Goal: Transaction & Acquisition: Book appointment/travel/reservation

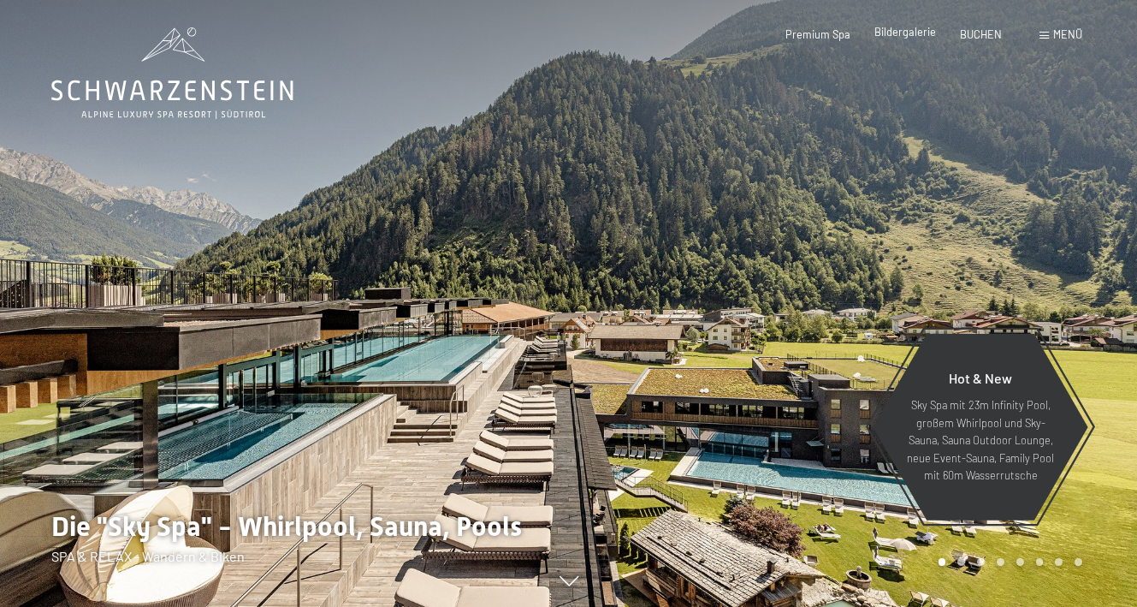
click at [902, 40] on div "Premium Spa Bildergalerie BUCHEN" at bounding box center [881, 34] width 289 height 15
click at [904, 27] on span "Bildergalerie" at bounding box center [905, 32] width 62 height 14
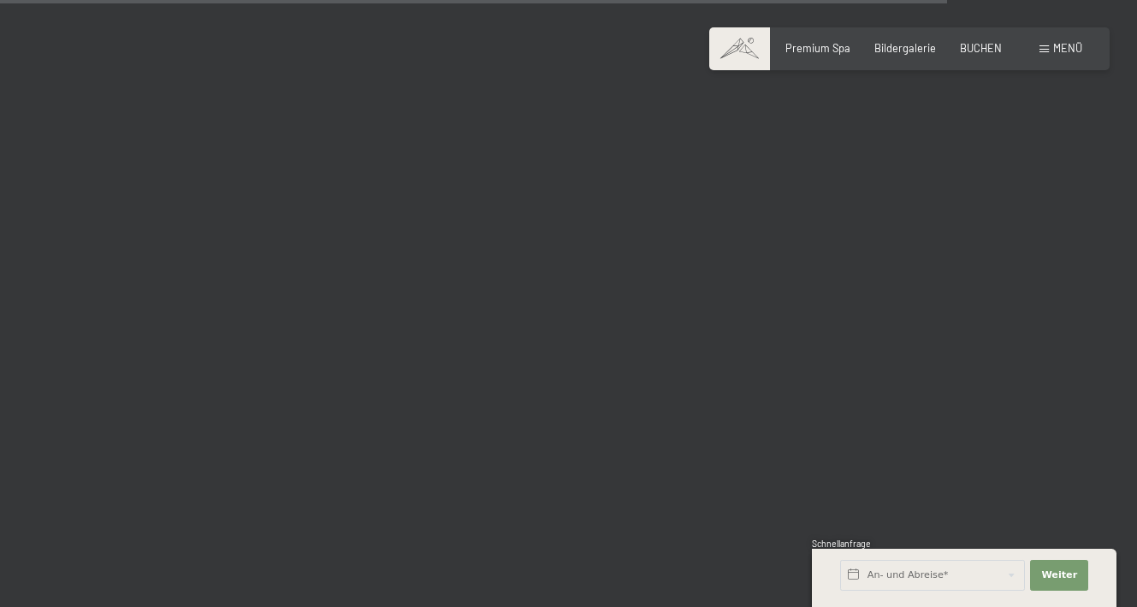
scroll to position [13519, 0]
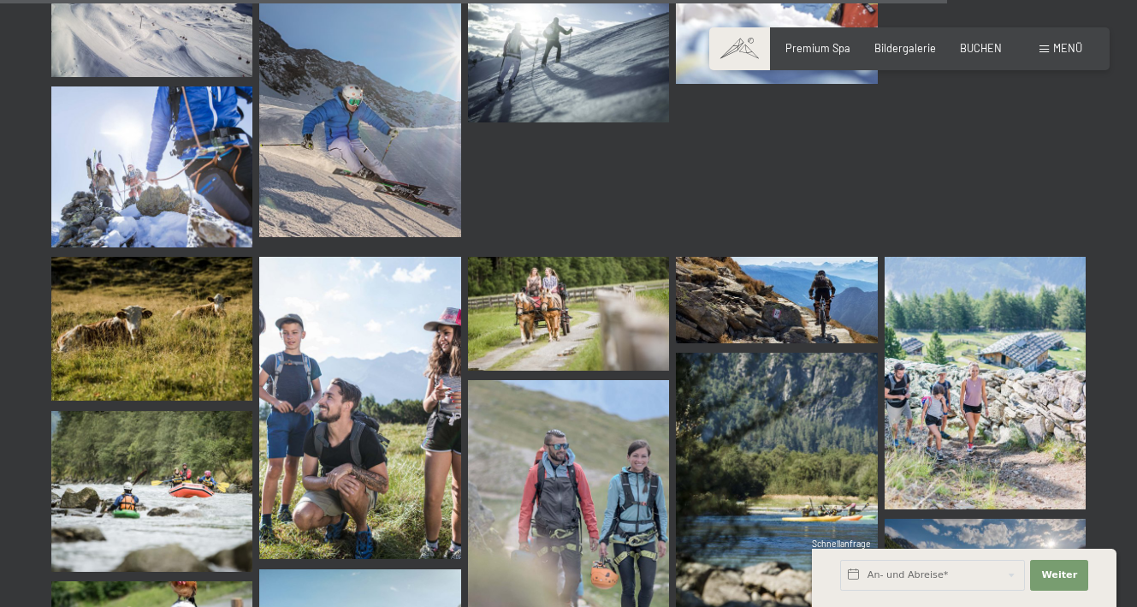
click at [1040, 46] on span at bounding box center [1044, 49] width 9 height 8
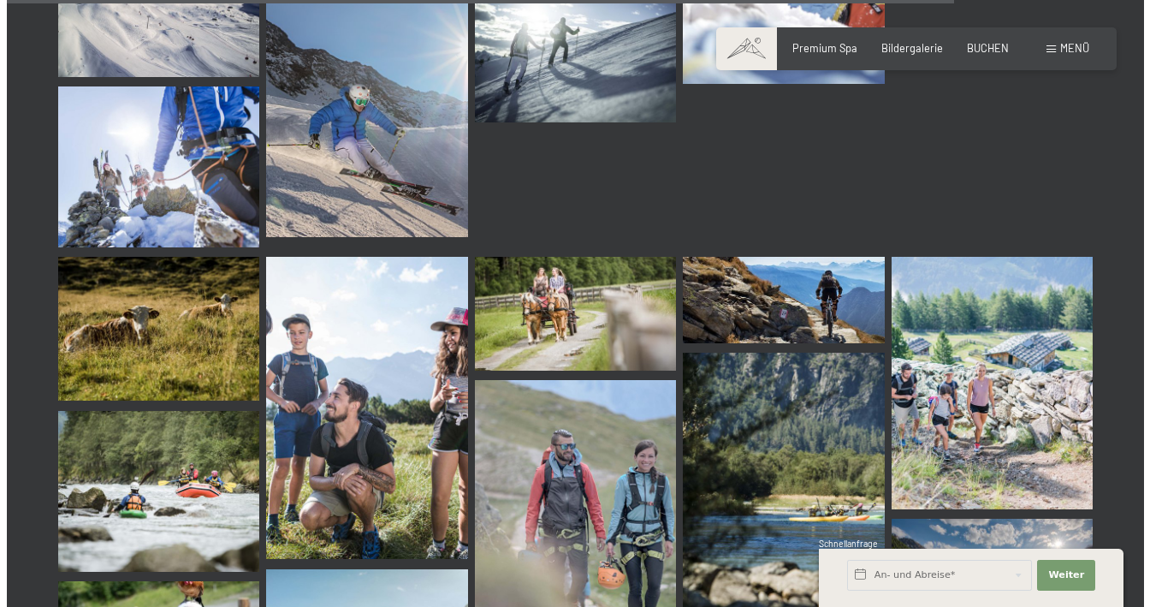
scroll to position [13675, 0]
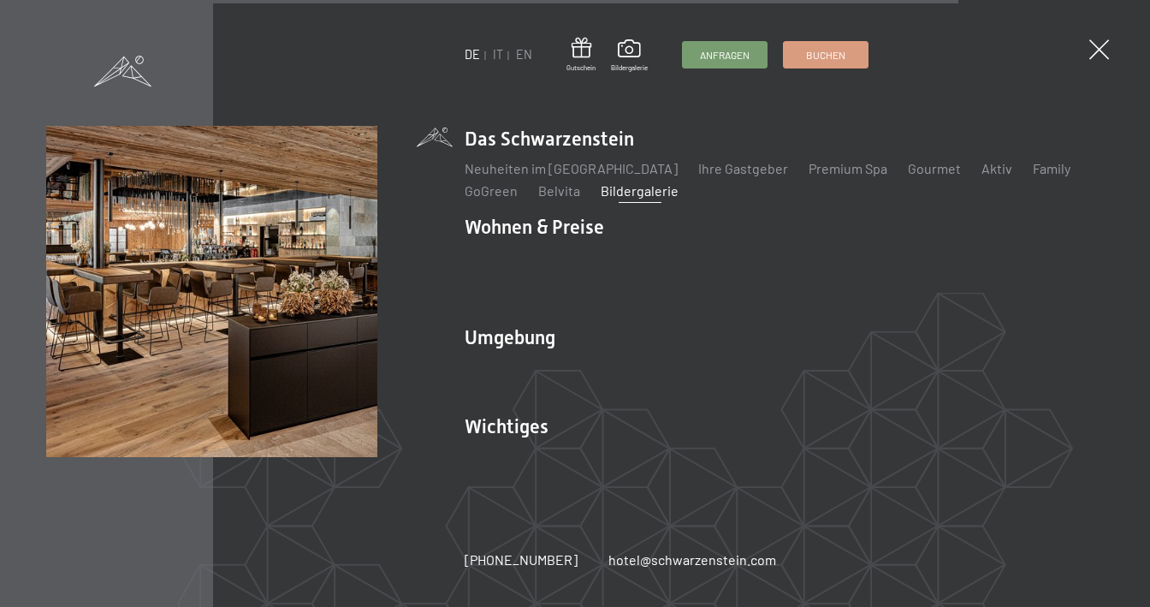
click at [987, 179] on ul "Neuheiten im Schwarzenstein Ihre Gastgeber Premium Spa Gourmet Aktiv Wochenprog…" at bounding box center [784, 179] width 639 height 41
click at [1033, 176] on link "Family" at bounding box center [1052, 168] width 38 height 16
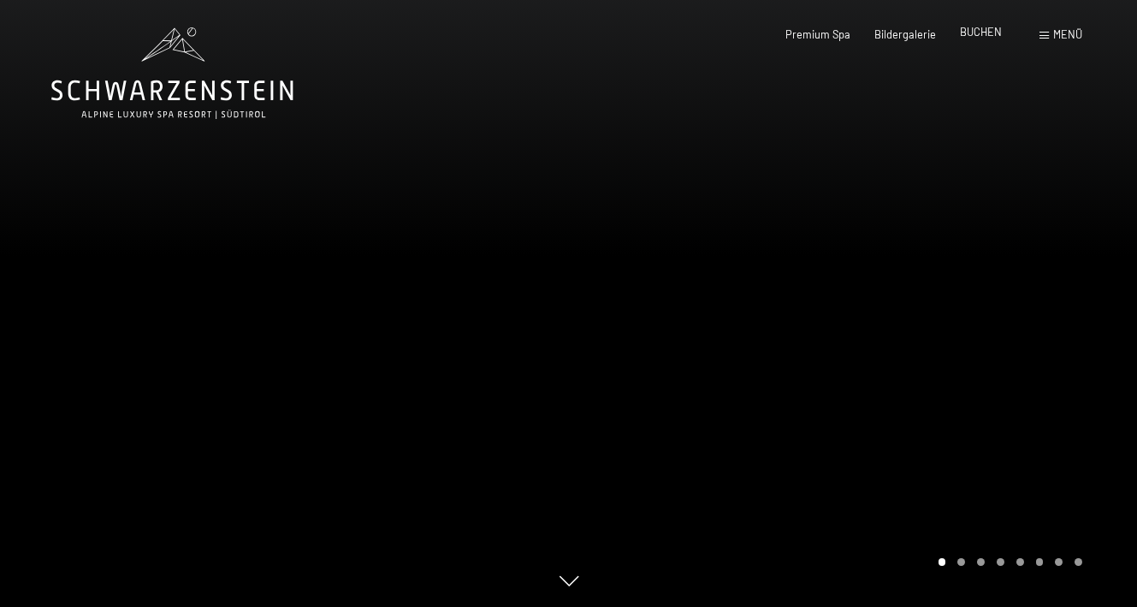
click at [975, 35] on span "BUCHEN" at bounding box center [981, 32] width 42 height 14
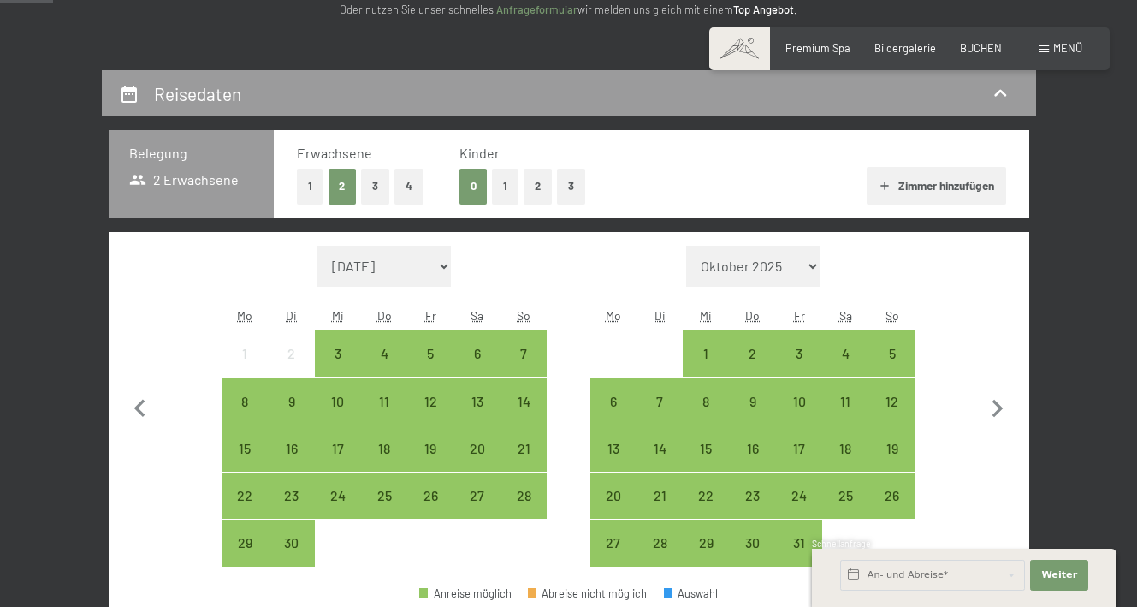
scroll to position [428, 0]
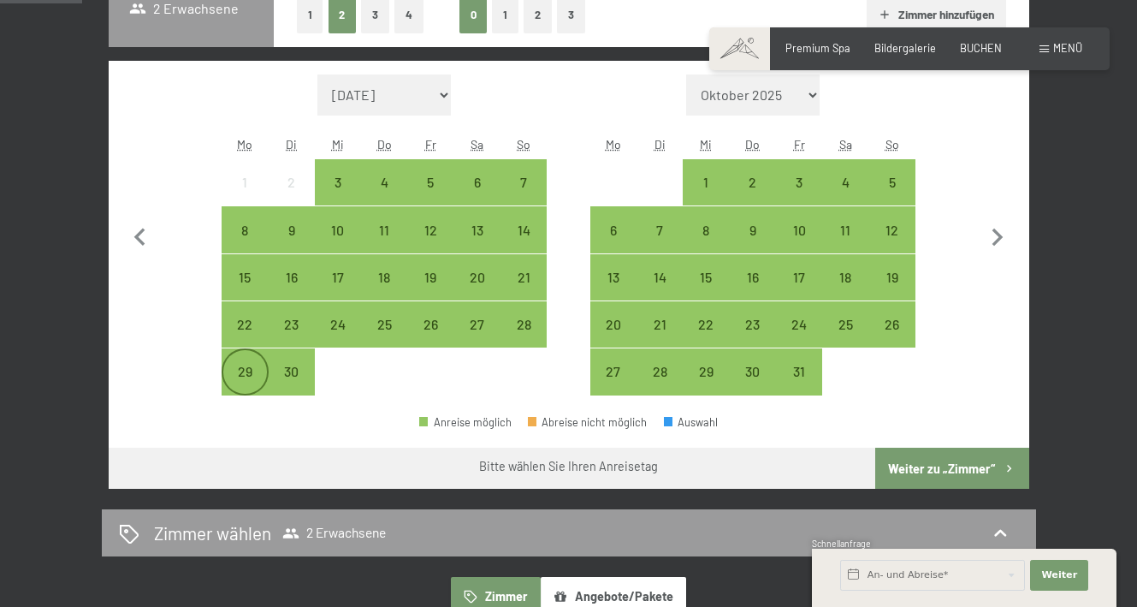
click at [245, 370] on div "29" at bounding box center [244, 385] width 43 height 43
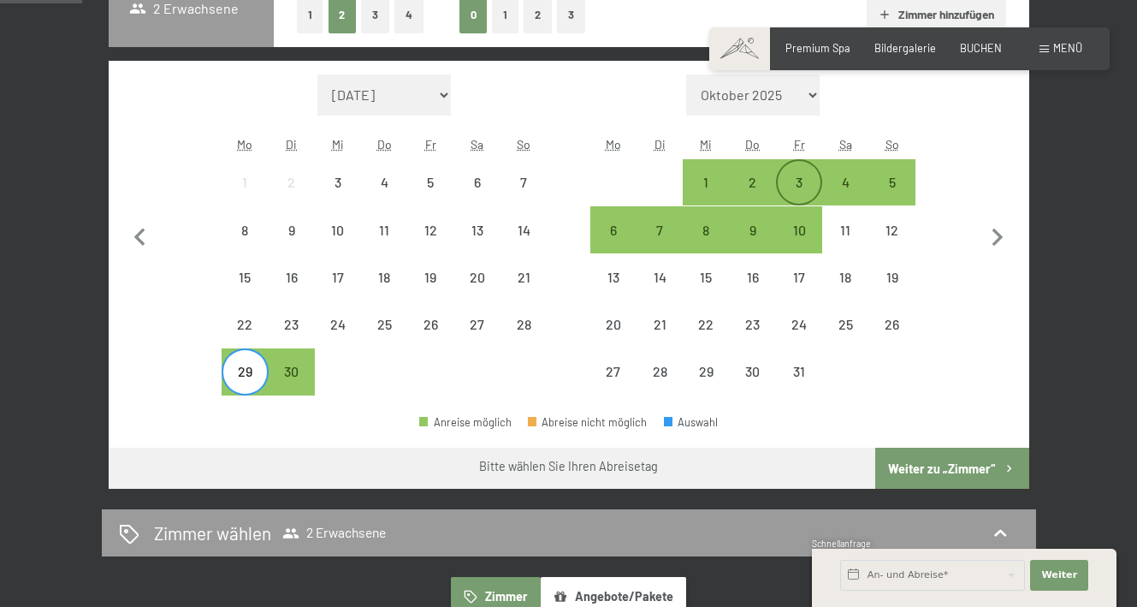
click at [795, 182] on div "3" at bounding box center [799, 196] width 43 height 43
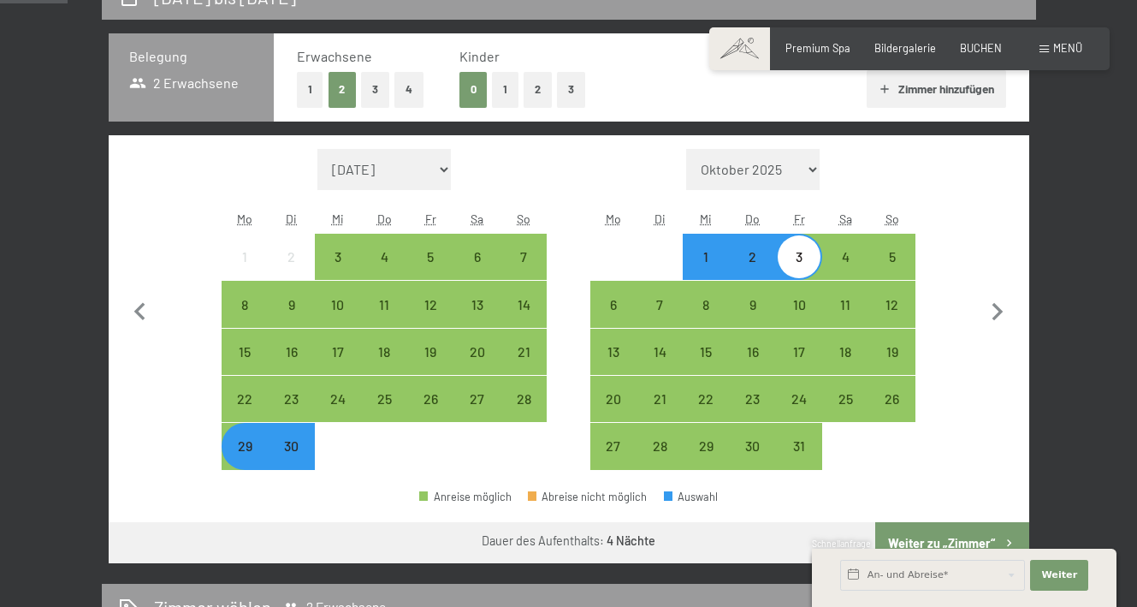
scroll to position [257, 0]
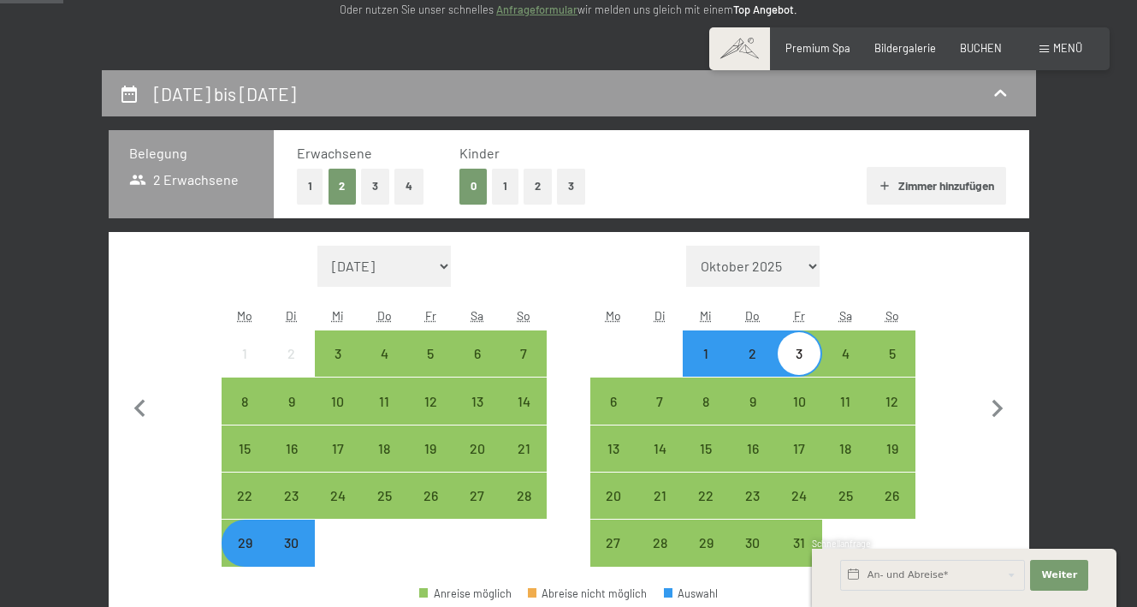
click at [534, 175] on button "2" at bounding box center [538, 186] width 28 height 35
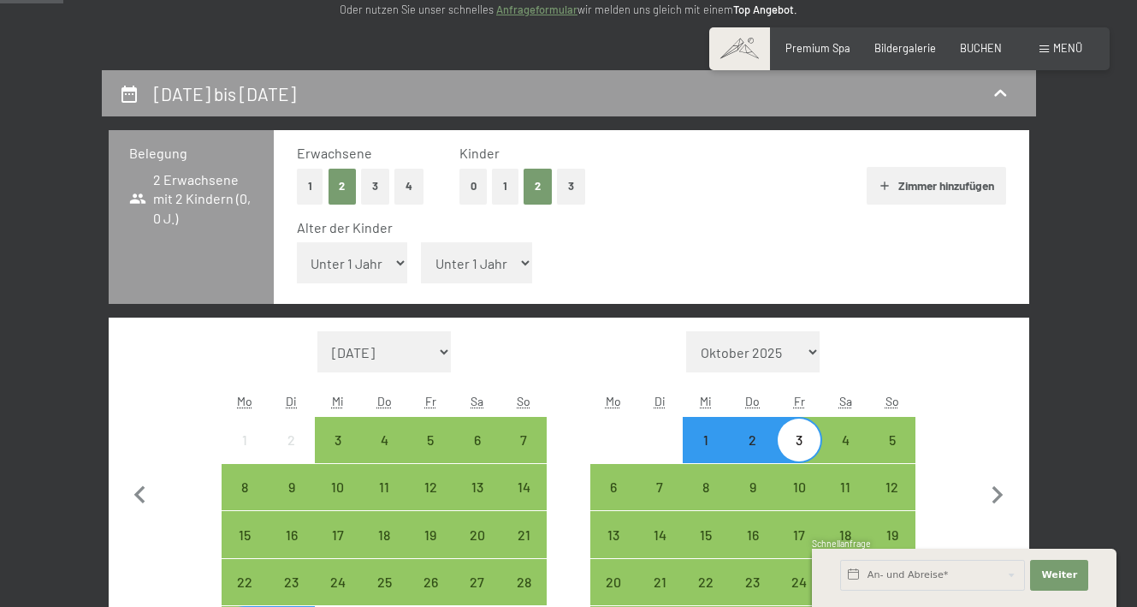
click at [409, 261] on div "Alter der Kinder Unter 1 Jahr 1 Jahr 2 Jahre 3 Jahre 4 Jahre 5 Jahre 6 Jahre 7 …" at bounding box center [651, 254] width 709 height 73
click at [385, 265] on select "Unter 1 Jahr 1 Jahr 2 Jahre 3 Jahre 4 Jahre 5 Jahre 6 Jahre 7 Jahre 8 Jahre 9 J…" at bounding box center [352, 262] width 111 height 41
select select "6"
click at [297, 242] on select "Unter 1 Jahr 1 Jahr 2 Jahre 3 Jahre 4 Jahre 5 Jahre 6 Jahre 7 Jahre 8 Jahre 9 J…" at bounding box center [352, 262] width 111 height 41
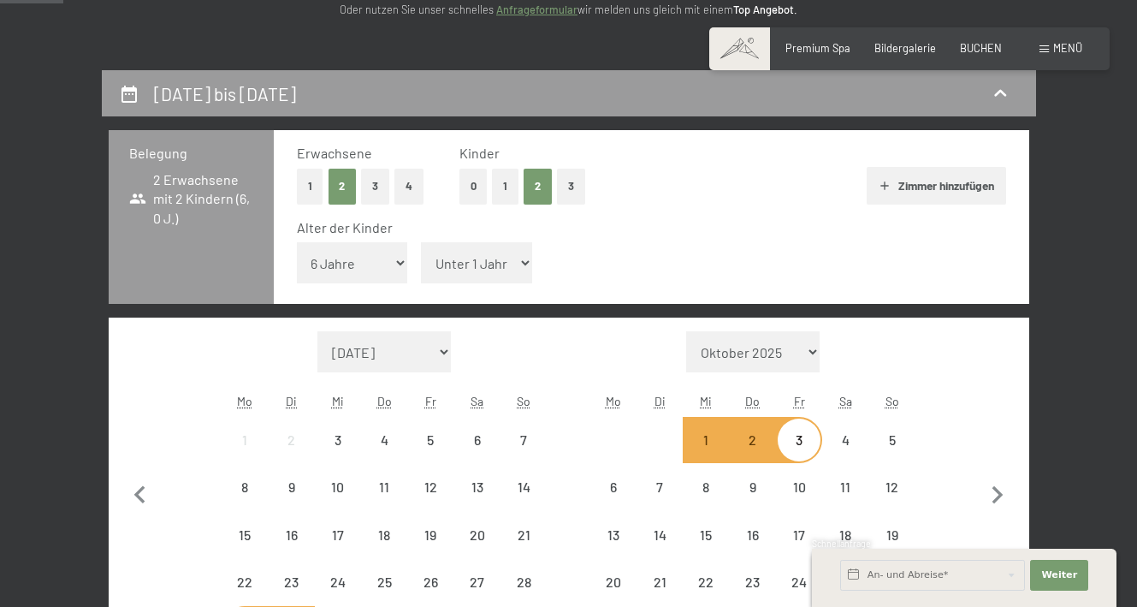
click at [495, 276] on select "Unter 1 Jahr 1 Jahr 2 Jahre 3 Jahre 4 Jahre 5 Jahre 6 Jahre 7 Jahre 8 Jahre 9 J…" at bounding box center [476, 262] width 111 height 41
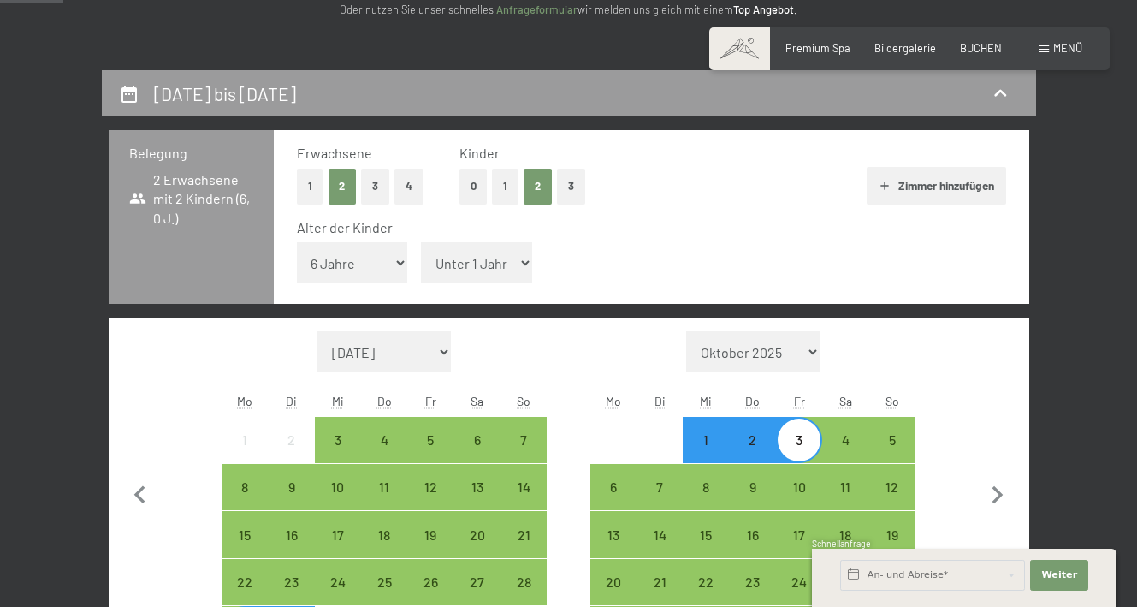
select select "8"
click at [421, 242] on select "Unter 1 Jahr 1 Jahr 2 Jahre 3 Jahre 4 Jahre 5 Jahre 6 Jahre 7 Jahre 8 Jahre 9 J…" at bounding box center [476, 262] width 111 height 41
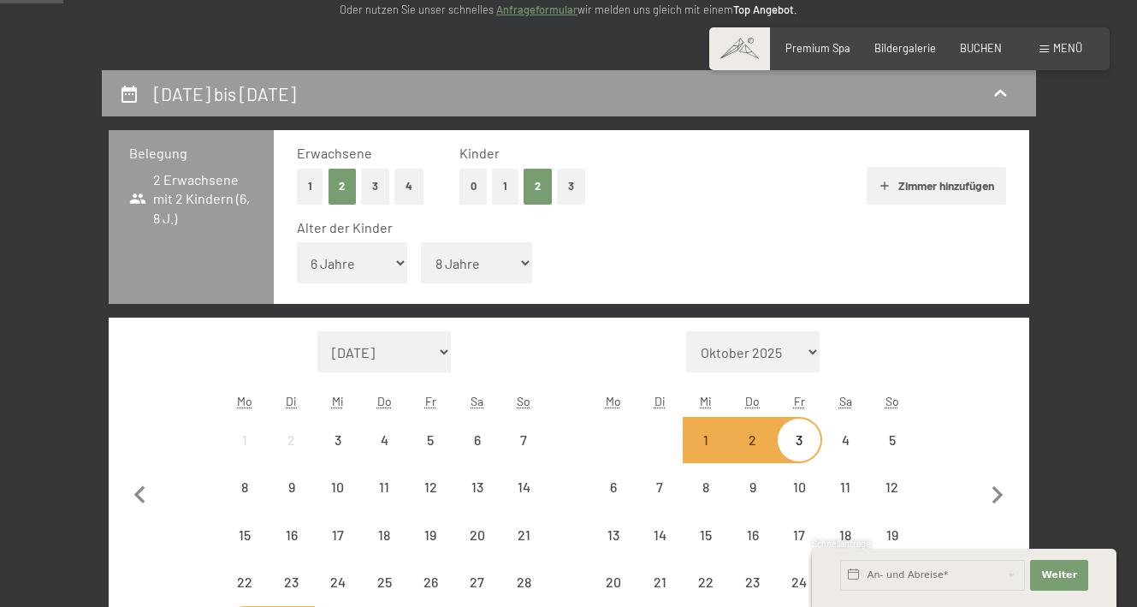
click at [680, 281] on div "Alter der Kinder Unter 1 Jahr 1 Jahr 2 Jahre 3 Jahre 4 Jahre 5 Jahre 6 Jahre 7 …" at bounding box center [651, 254] width 709 height 73
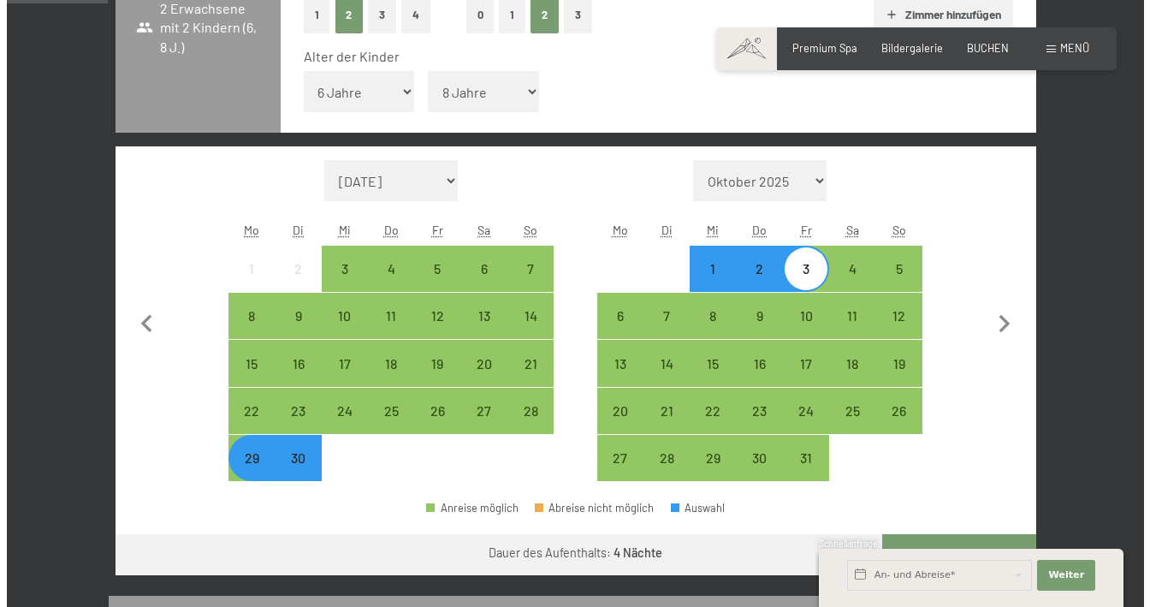
scroll to position [0, 0]
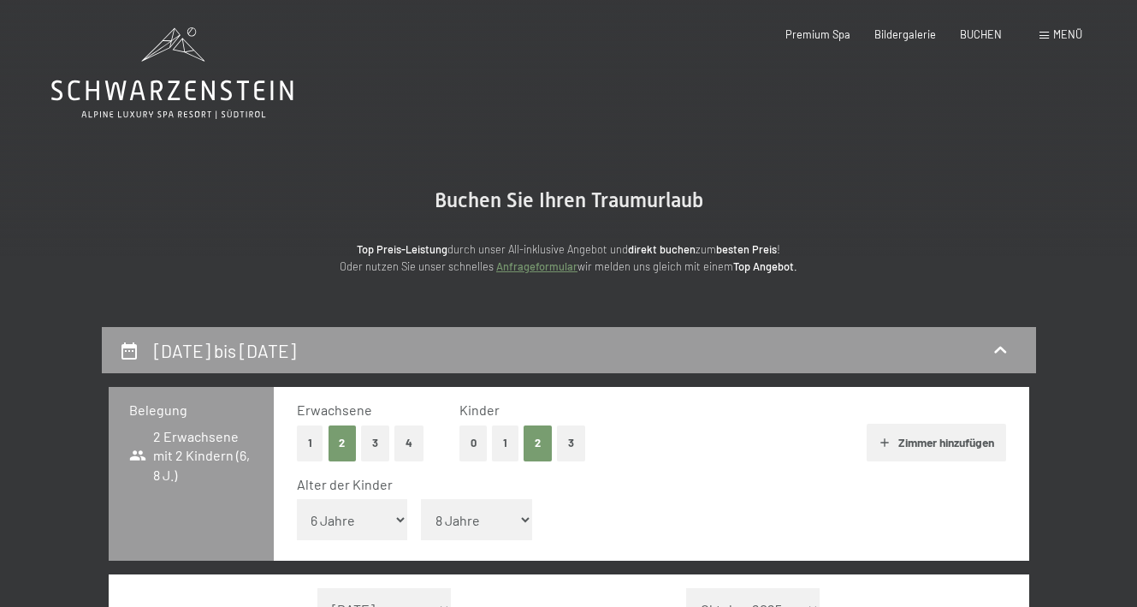
click at [1061, 35] on span "Menü" at bounding box center [1067, 34] width 29 height 14
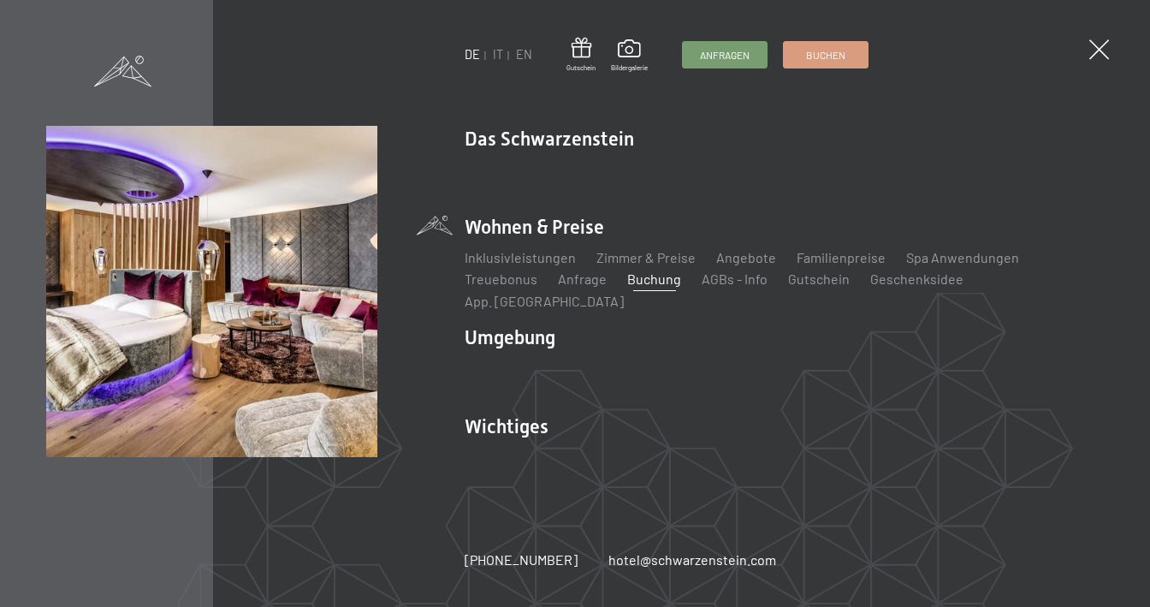
click at [1101, 288] on ul "Inklusivleistungen Zimmer & Preise Liste Angebote Liste Familienpreise Spa Anwe…" at bounding box center [784, 279] width 639 height 63
